Goal: Find specific page/section: Find specific page/section

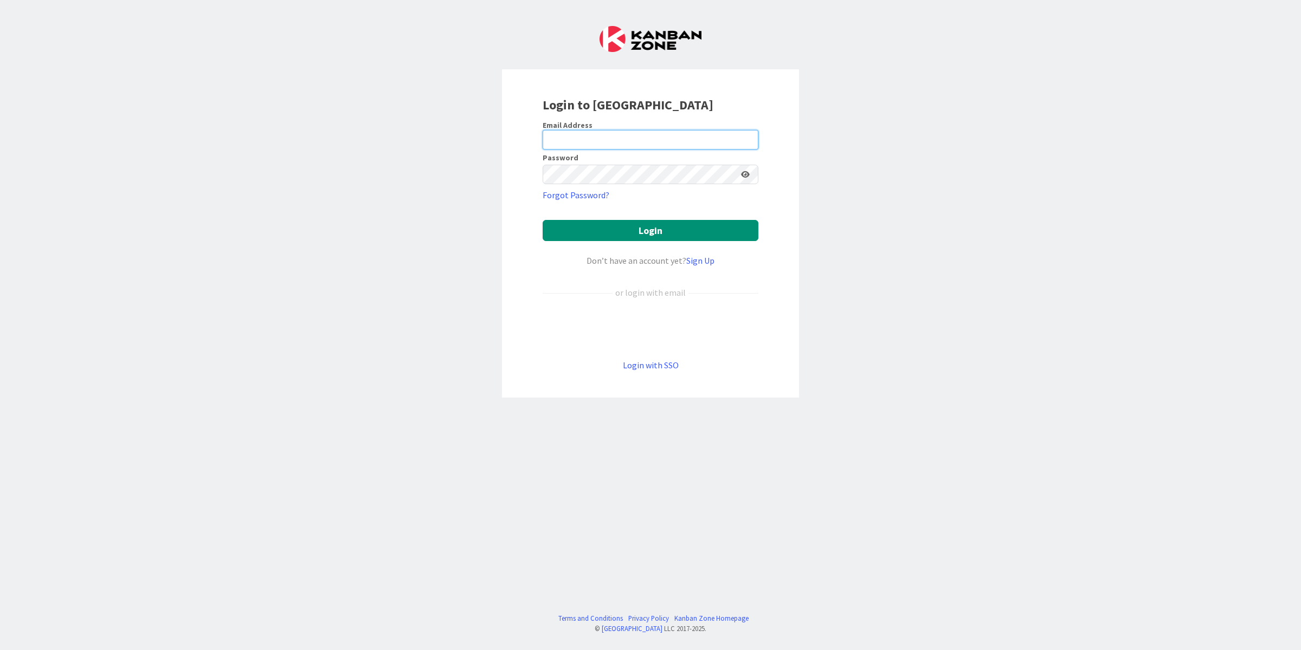
click at [617, 144] on input "email" at bounding box center [650, 140] width 216 height 20
type input "[EMAIL_ADDRESS][DOMAIN_NAME]"
click at [542, 220] on button "Login" at bounding box center [650, 230] width 216 height 21
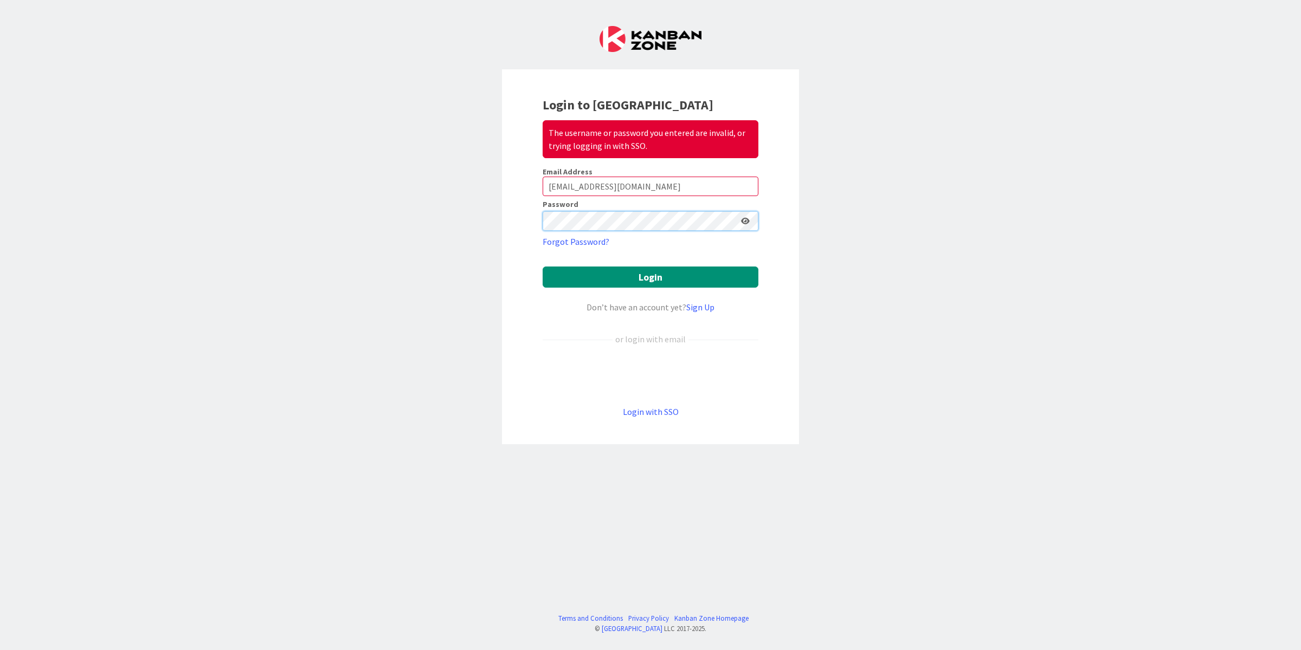
click at [542, 267] on button "Login" at bounding box center [650, 277] width 216 height 21
click at [463, 224] on div "Login to Kanban Zone The username or password you entered are invalid, or tryin…" at bounding box center [650, 325] width 1301 height 650
click at [542, 267] on button "Login" at bounding box center [650, 277] width 216 height 21
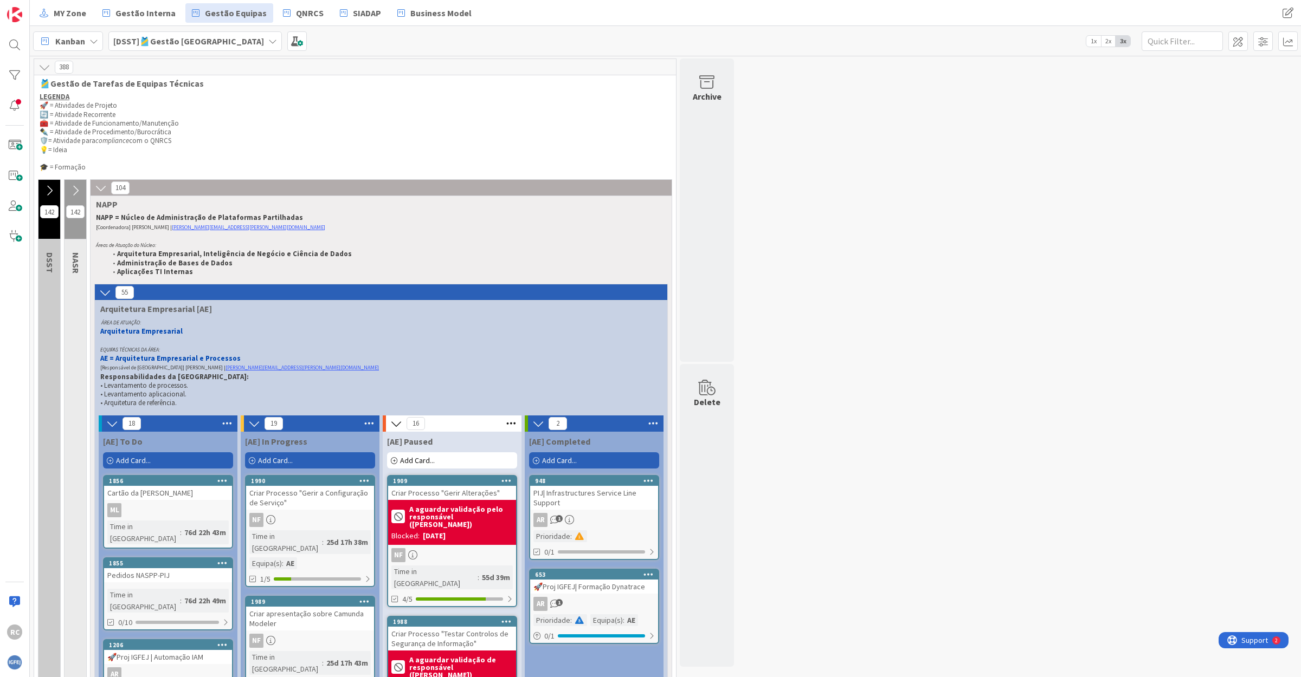
click at [179, 44] on b "[DSST]🎽Gestão [GEOGRAPHIC_DATA]" at bounding box center [188, 41] width 151 height 11
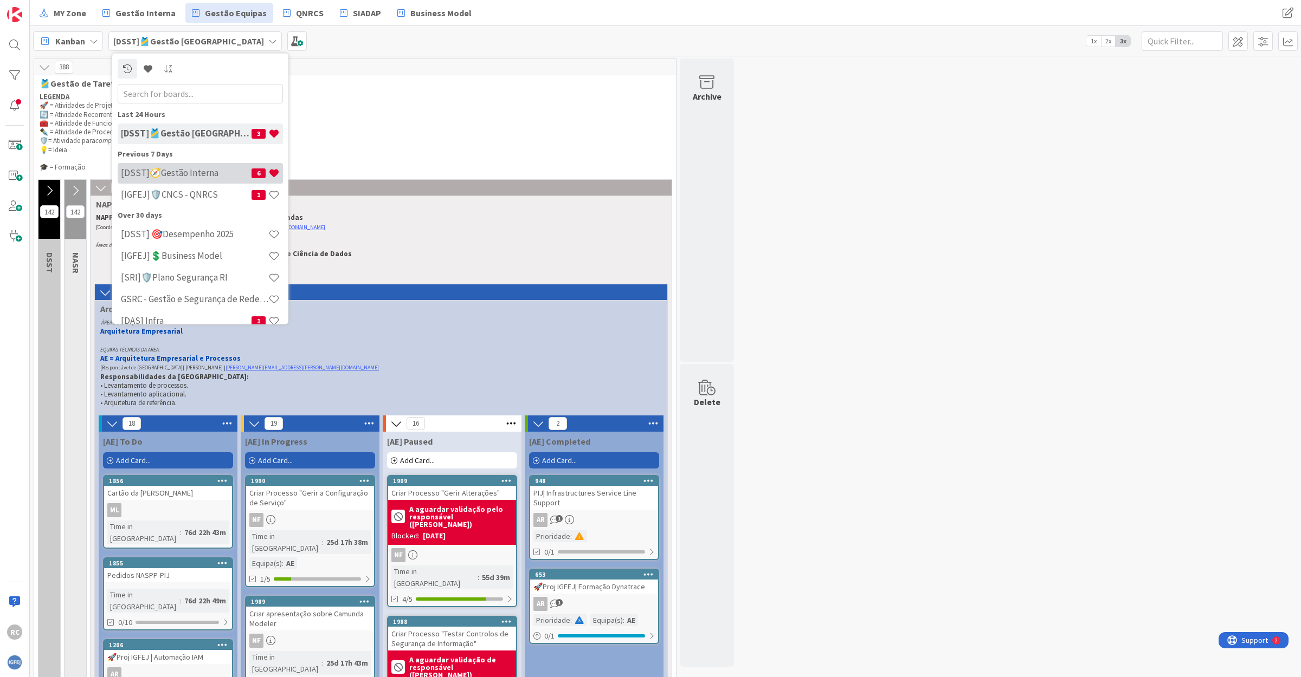
click at [168, 170] on h4 "[DSST]🧭Gestão Interna" at bounding box center [186, 172] width 131 height 11
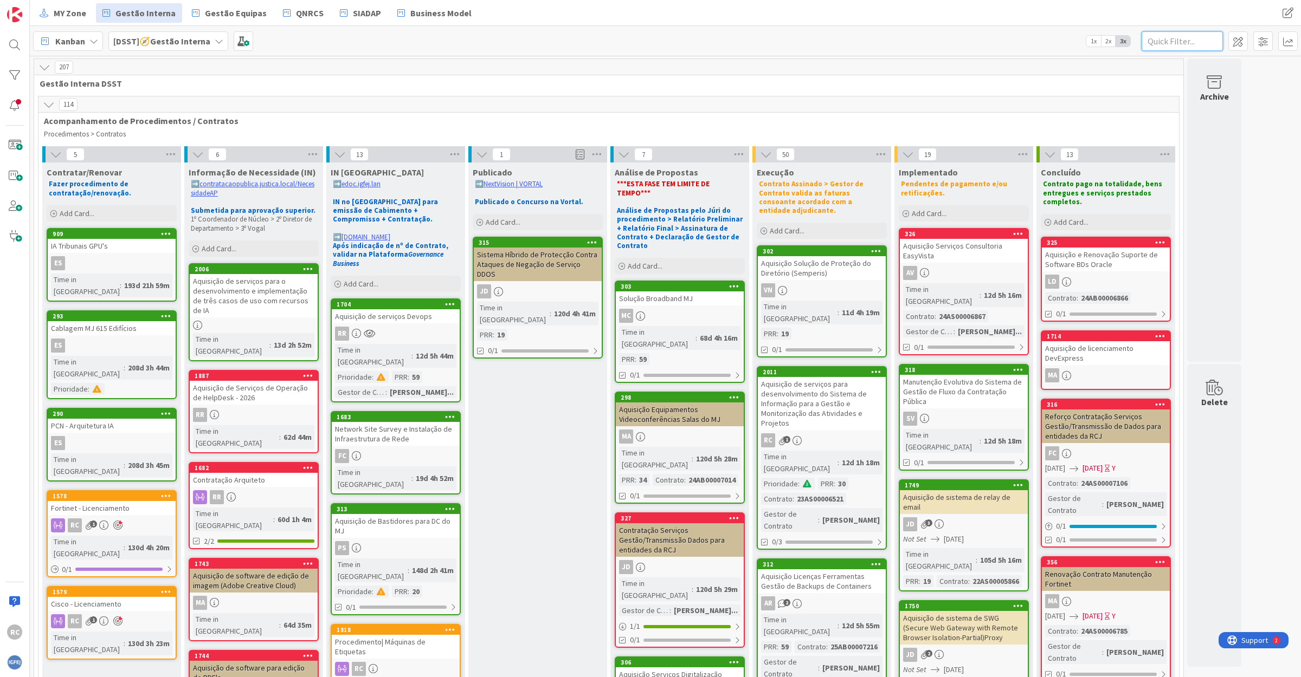
click at [1175, 43] on input "text" at bounding box center [1181, 41] width 81 height 20
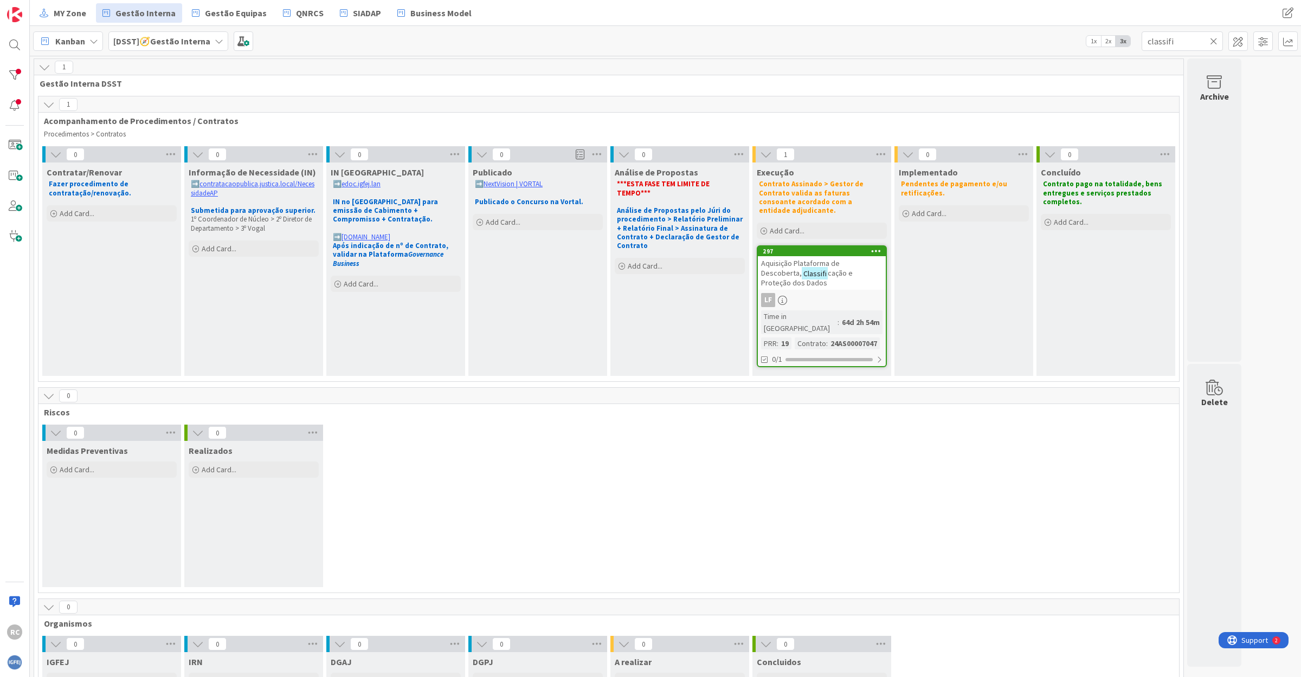
click at [833, 268] on span "cação e Proteção dos Dados" at bounding box center [807, 278] width 92 height 20
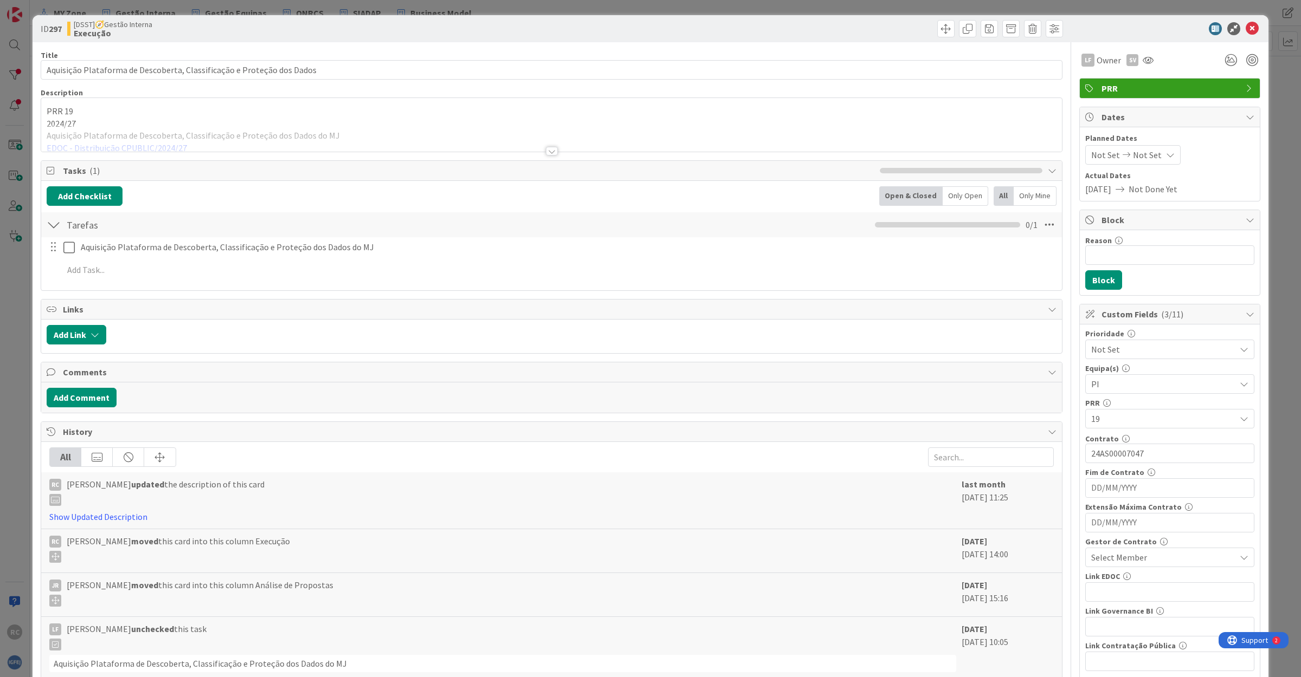
click at [100, 147] on div at bounding box center [551, 138] width 1020 height 28
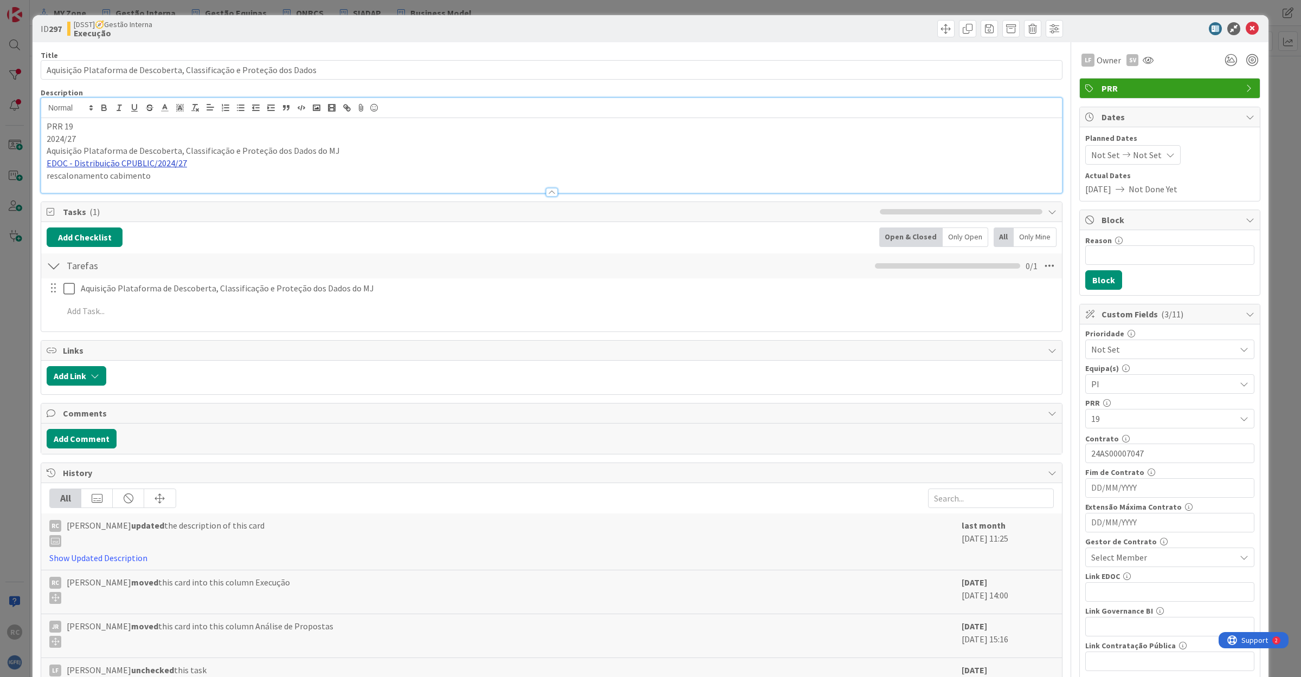
click at [150, 166] on link "EDOC - Distribuição CPUBLIC/2024/27" at bounding box center [117, 163] width 140 height 11
click at [68, 185] on link "[URL]" at bounding box center [59, 184] width 18 height 14
click at [1245, 25] on icon at bounding box center [1251, 28] width 13 height 13
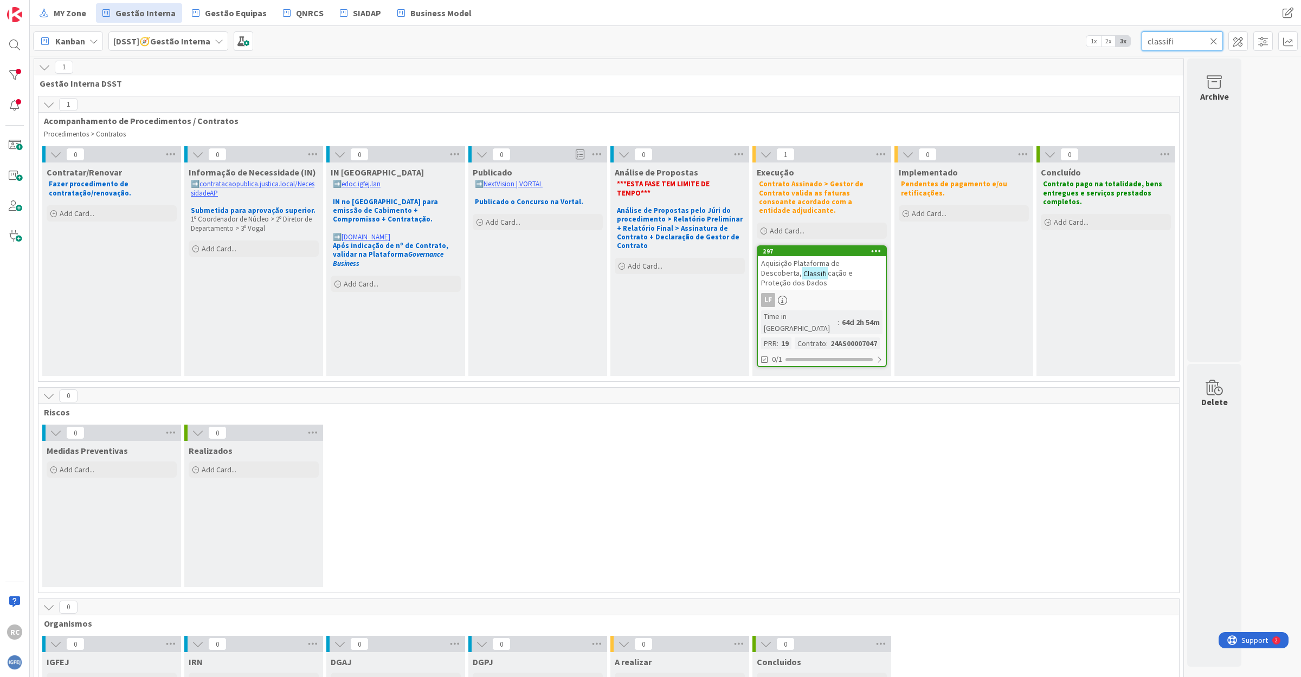
click at [1157, 45] on input "classifi" at bounding box center [1181, 41] width 81 height 20
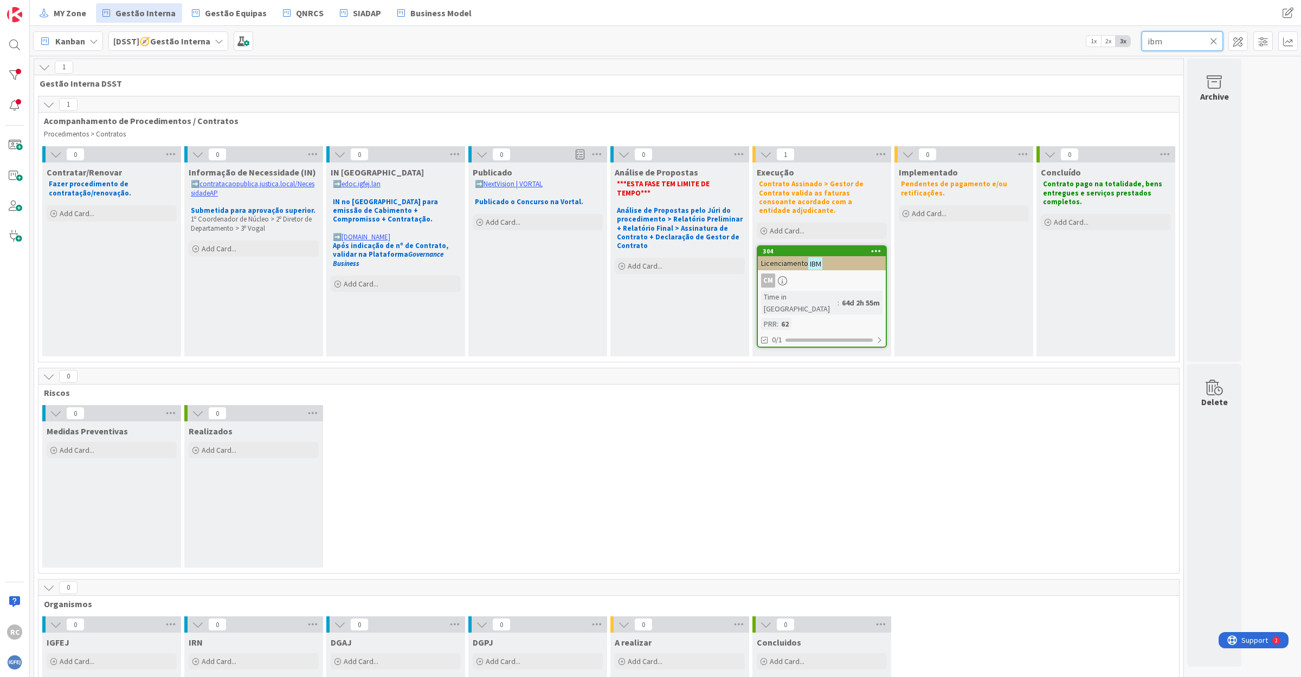
type input "ibm"
click at [830, 274] on div "CM" at bounding box center [822, 281] width 128 height 14
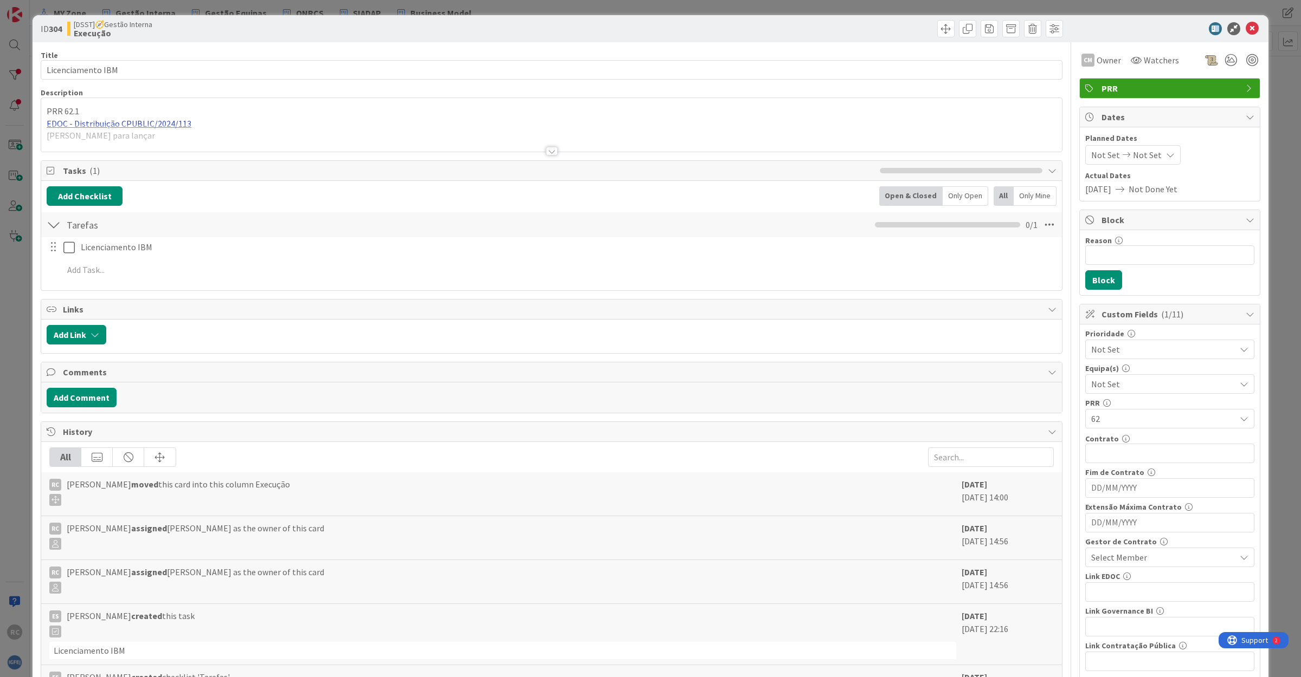
click at [147, 124] on div "PRR 62.1 EDOC - Distribuição CPUBLIC/2024/113 [PERSON_NAME] para lançar" at bounding box center [551, 127] width 1020 height 49
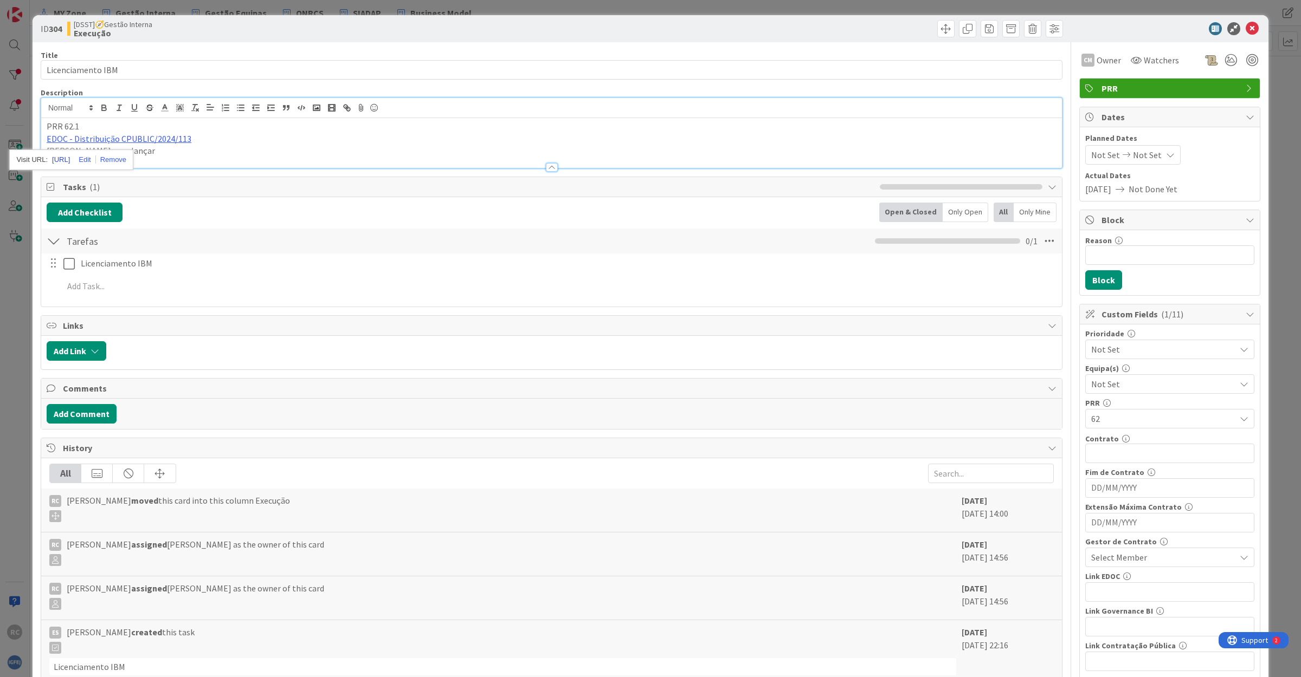
click at [70, 158] on link "[URL]" at bounding box center [61, 160] width 18 height 14
drag, startPoint x: 1243, startPoint y: 27, endPoint x: 1230, endPoint y: 27, distance: 12.5
click at [1245, 27] on icon at bounding box center [1251, 28] width 13 height 13
